Goal: Communication & Community: Answer question/provide support

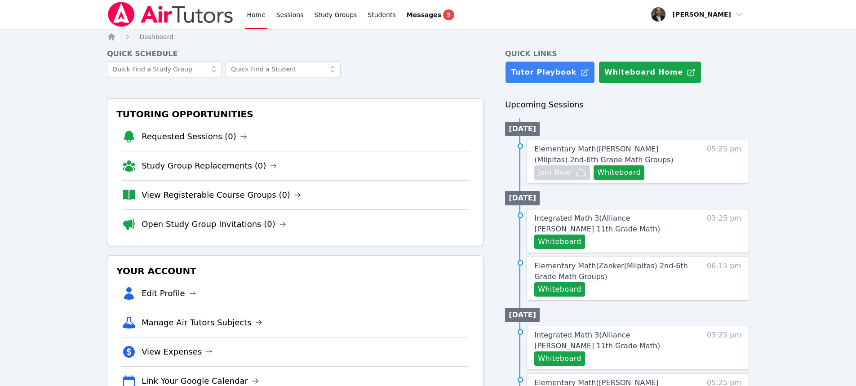
click at [77, 115] on div "Home Sessions Study Groups Students Messages 5 Open user menu [PERSON_NAME] Ope…" at bounding box center [428, 381] width 856 height 763
click at [112, 36] on icon "Breadcrumb" at bounding box center [111, 36] width 7 height 7
click at [619, 171] on button "Whiteboard" at bounding box center [619, 172] width 51 height 14
click at [413, 13] on span "Messages" at bounding box center [424, 14] width 35 height 9
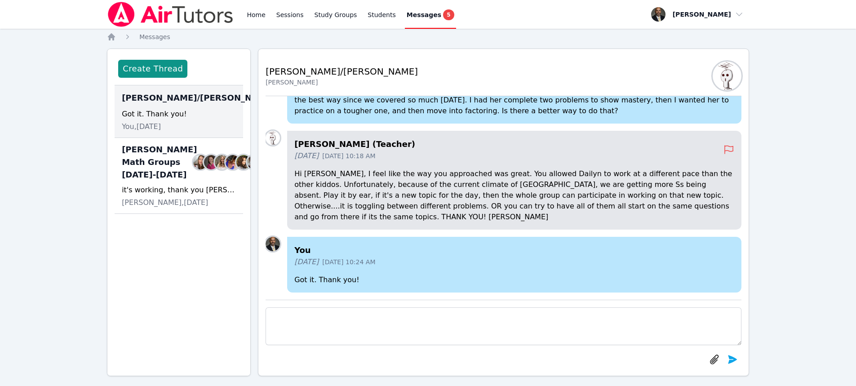
scroll to position [8, 0]
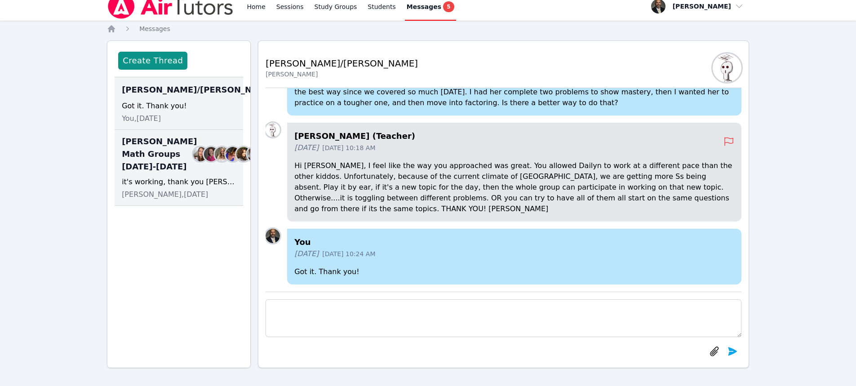
click at [204, 161] on img at bounding box center [211, 154] width 14 height 14
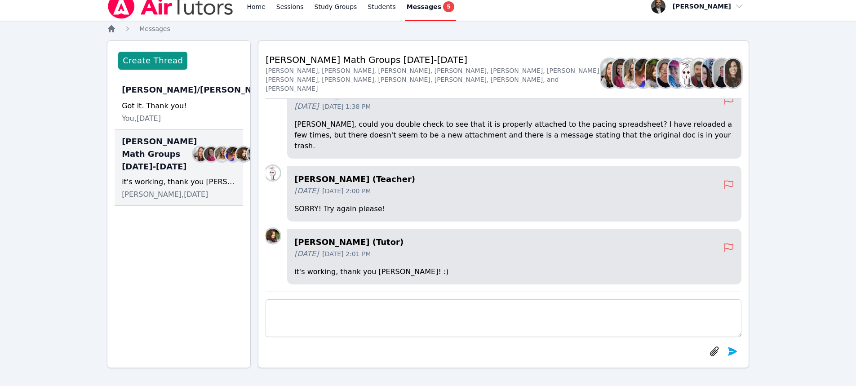
click at [111, 30] on icon "Breadcrumb" at bounding box center [111, 28] width 7 height 7
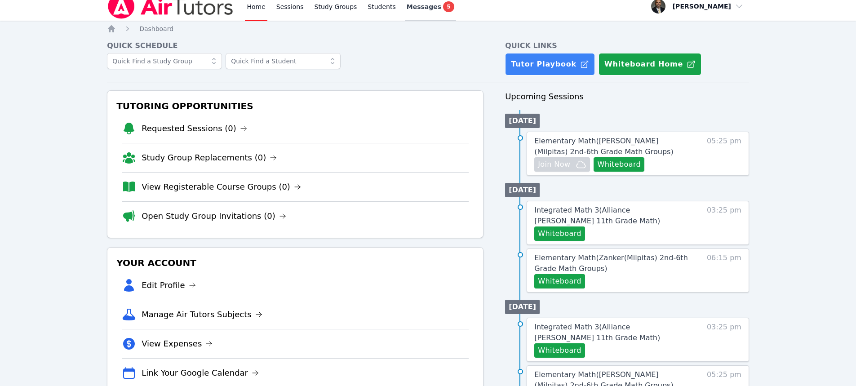
click at [415, 9] on span "Messages" at bounding box center [424, 6] width 35 height 9
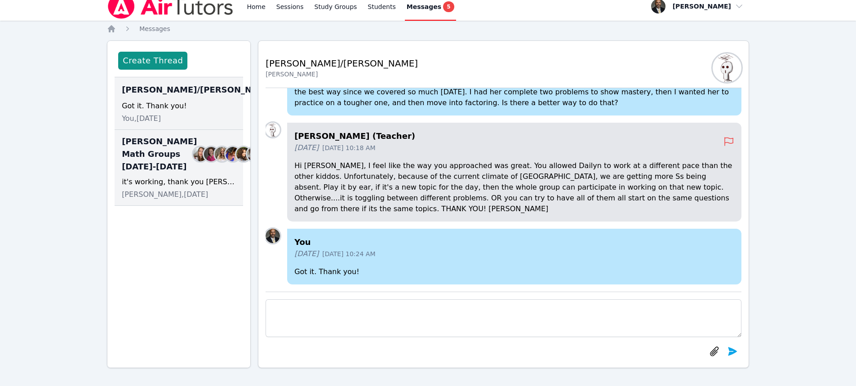
click at [193, 161] on img at bounding box center [200, 154] width 14 height 14
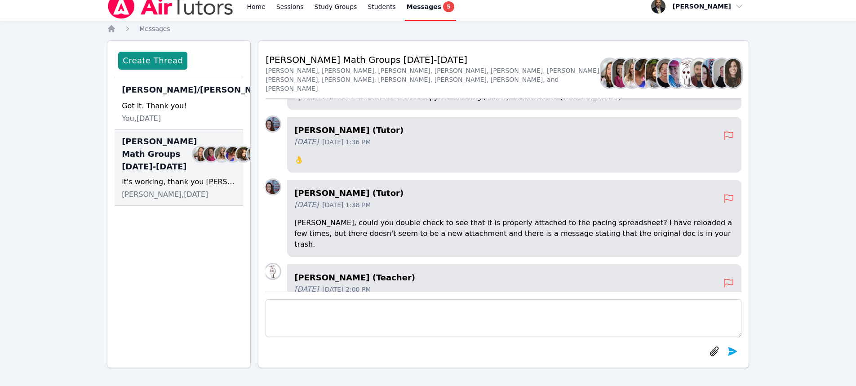
scroll to position [-225, 0]
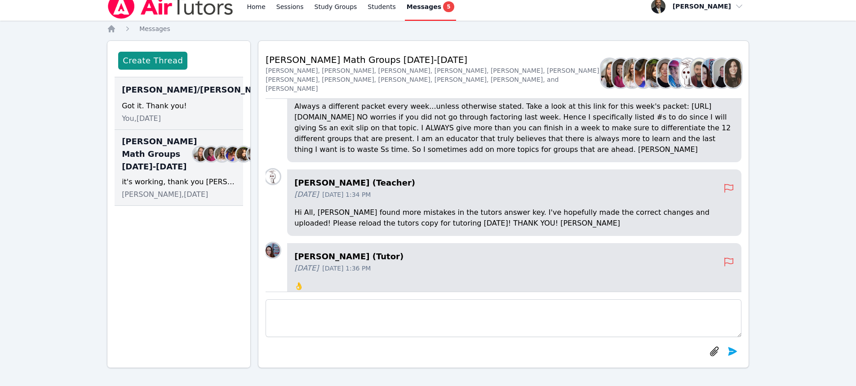
click at [173, 98] on div "[PERSON_NAME]/[PERSON_NAME] Members Got it. Thank you! You, [DATE]" at bounding box center [179, 103] width 129 height 53
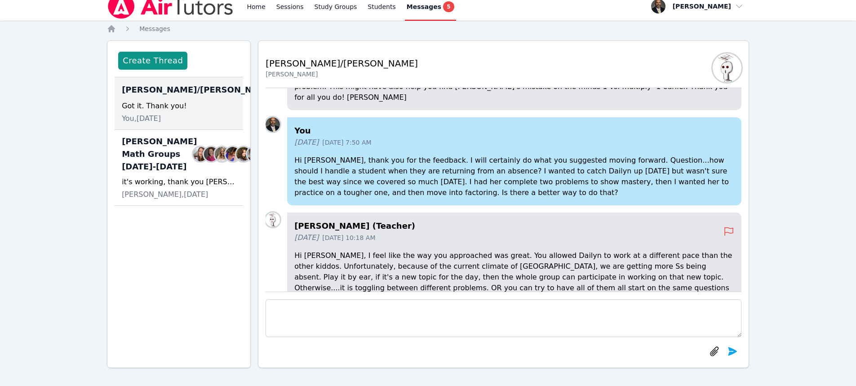
scroll to position [0, 0]
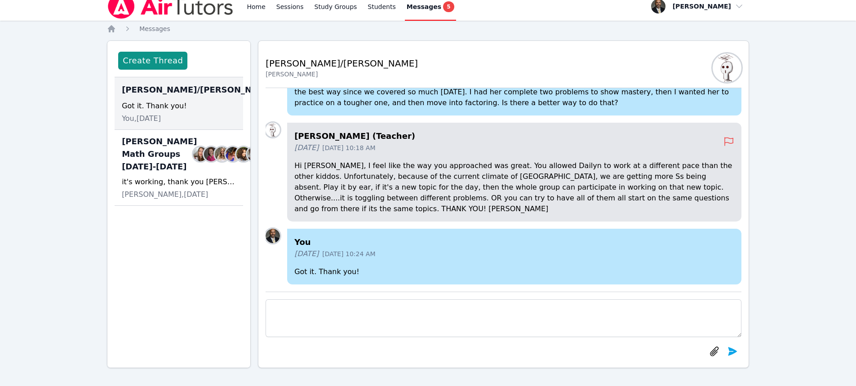
click at [407, 6] on span "Messages" at bounding box center [424, 6] width 35 height 9
click at [187, 128] on div "[PERSON_NAME]/[PERSON_NAME] Members Got it. Thank you! You, [DATE]" at bounding box center [179, 103] width 129 height 53
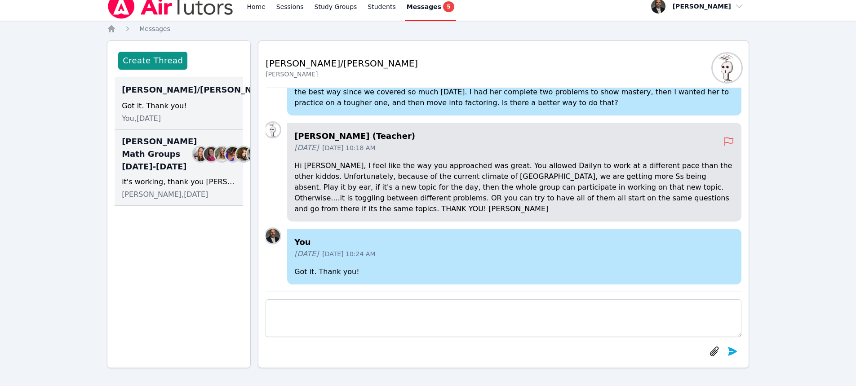
click at [193, 173] on div "[PERSON_NAME] Math Groups [DATE]-[DATE] Members" at bounding box center [179, 154] width 114 height 38
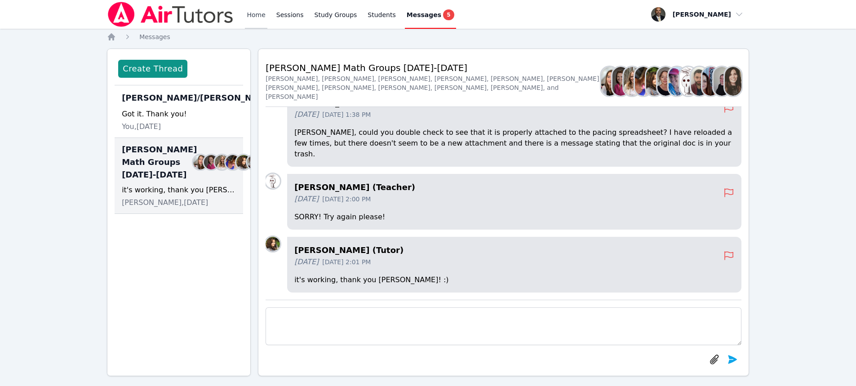
click at [251, 16] on link "Home" at bounding box center [256, 14] width 22 height 29
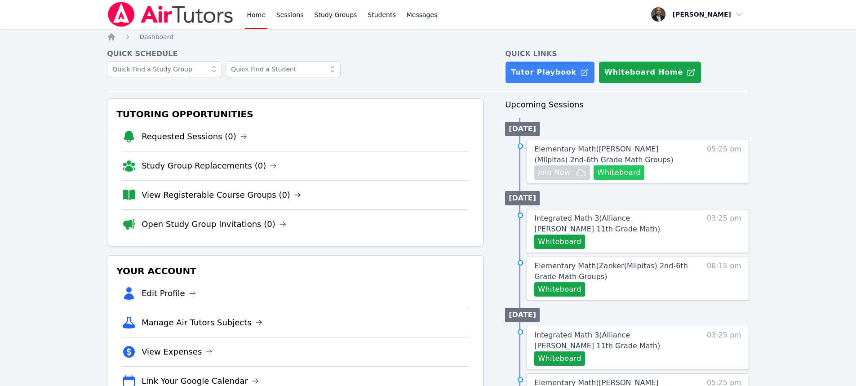
click at [612, 174] on button "Whiteboard" at bounding box center [619, 172] width 51 height 14
